Goal: Obtain resource: Obtain resource

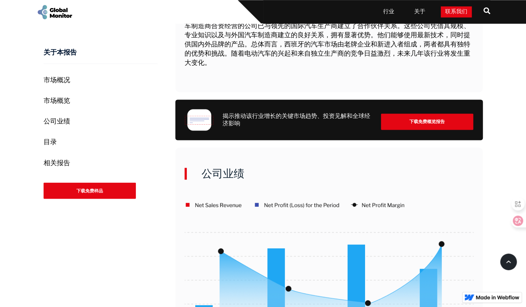
scroll to position [592, 0]
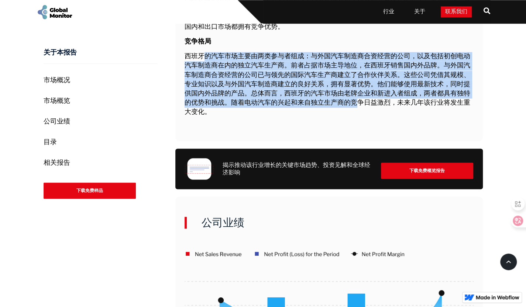
drag, startPoint x: 262, startPoint y: 75, endPoint x: 370, endPoint y: 117, distance: 115.5
click at [356, 115] on font "西班牙的汽车市场主要由两类参与者组成：与外国汽车制造商合资经营的公司，以及包括初创电动汽车制造商在内的独立汽车生产商。前者占据市场主导地位，在西班牙销售国内外…" at bounding box center [326, 84] width 285 height 62
click at [385, 115] on font "西班牙的汽车市场主要由两类参与者组成：与外国汽车制造商合资经营的公司，以及包括初创电动汽车制造商在内的独立汽车生产商。前者占据市场主导地位，在西班牙销售国内外…" at bounding box center [326, 84] width 285 height 62
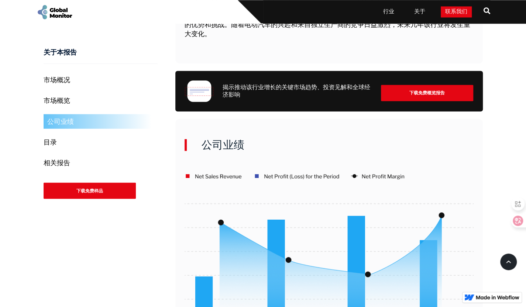
scroll to position [739, 0]
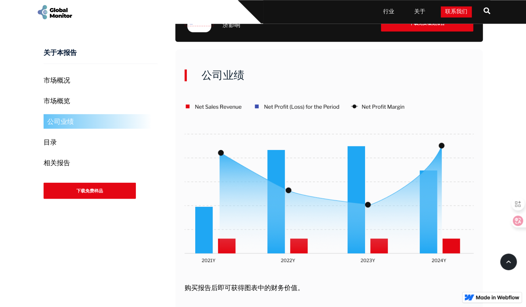
click at [77, 95] on link "市场概览" at bounding box center [101, 100] width 114 height 15
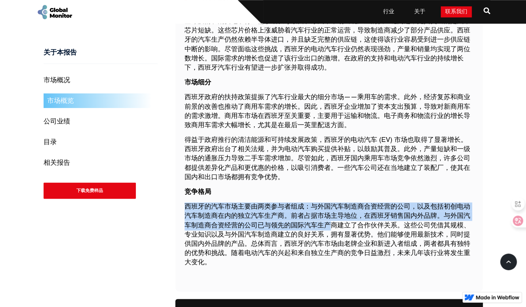
drag, startPoint x: 186, startPoint y: 211, endPoint x: 329, endPoint y: 239, distance: 146.2
click at [329, 239] on div "全球疫情和消费电子行业需求增长导致西班牙汽车市场出现严重的供应链问题，尤其突出的是汽车芯片短缺。这些芯片价格上涨威胁着汽车行业的正常运营，导致制造商减少了部分…" at bounding box center [328, 143] width 289 height 260
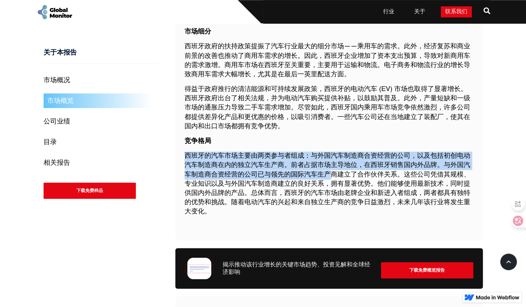
scroll to position [564, 0]
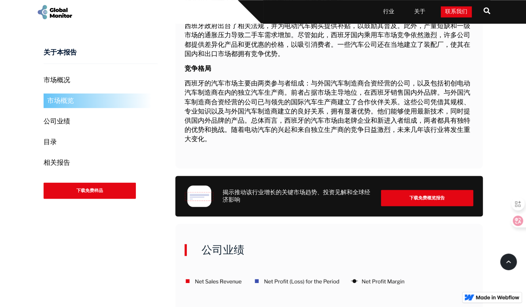
click at [430, 194] on div "揭示推动该行业增长的关键市场趋势、投资见解和全球经济影响 下载免费概览报告" at bounding box center [328, 196] width 307 height 41
click at [431, 206] on div "下载免费概览报告" at bounding box center [427, 198] width 92 height 16
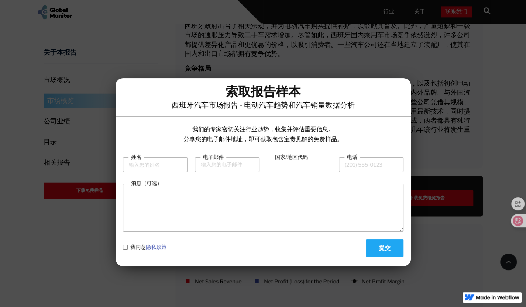
click at [401, 94] on div "索取报告样本 西班牙汽车市场报告 - 电动汽车趋势和汽车销量数据分析" at bounding box center [262, 101] width 295 height 31
click at [431, 63] on div at bounding box center [263, 153] width 526 height 307
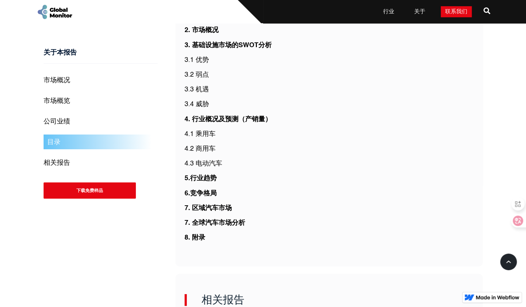
scroll to position [1450, 0]
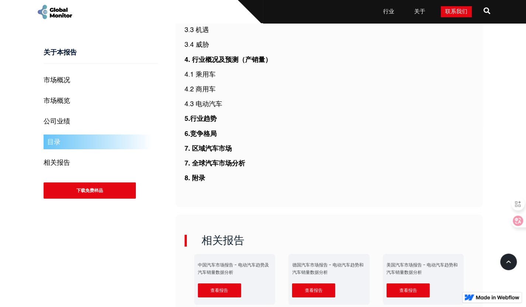
click at [201, 138] on font "6.竞争格局" at bounding box center [200, 134] width 32 height 7
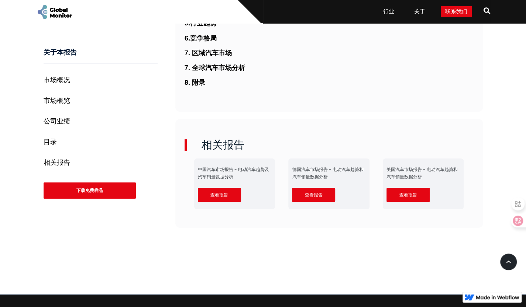
scroll to position [1523, 0]
